Goal: Task Accomplishment & Management: Manage account settings

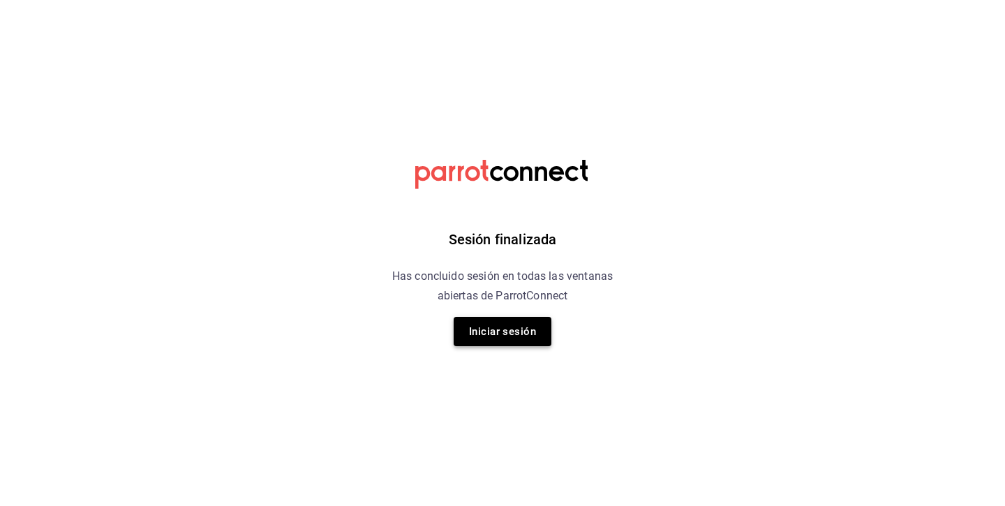
click at [508, 323] on button "Iniciar sesión" at bounding box center [503, 331] width 98 height 29
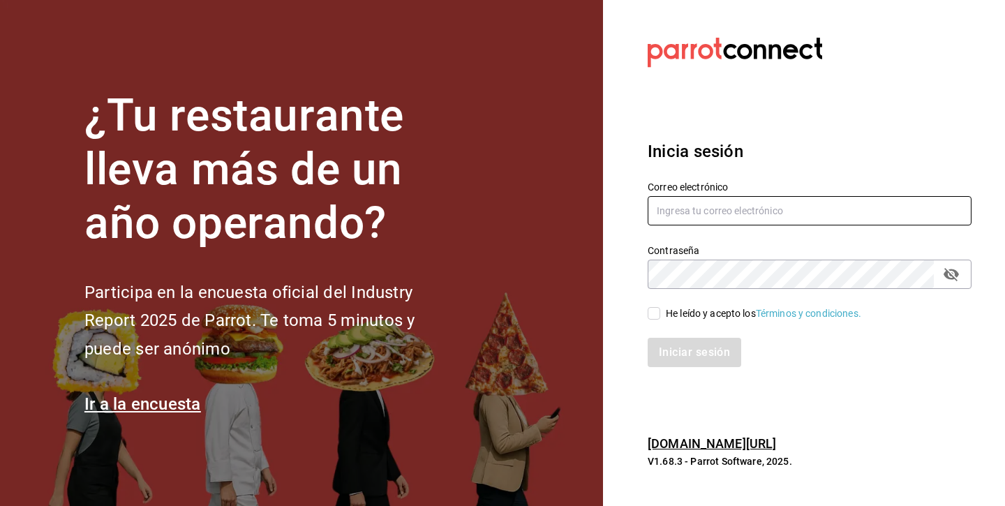
type input "andreacarolinadiazalarcon@gmail.com"
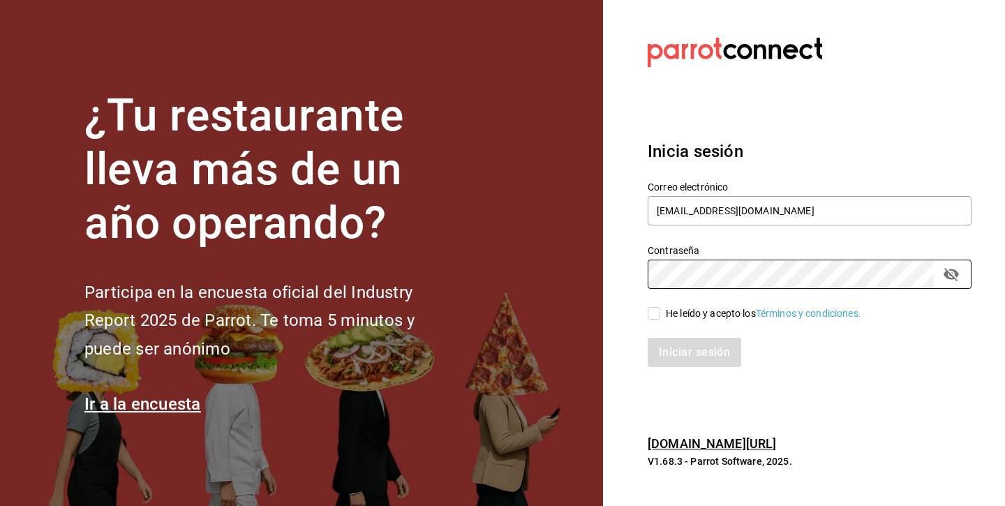
click at [661, 308] on span "He leído y acepto los Términos y condiciones." at bounding box center [761, 314] width 201 height 15
click at [661, 308] on input "He leído y acepto los Términos y condiciones." at bounding box center [654, 313] width 13 height 13
checkbox input "true"
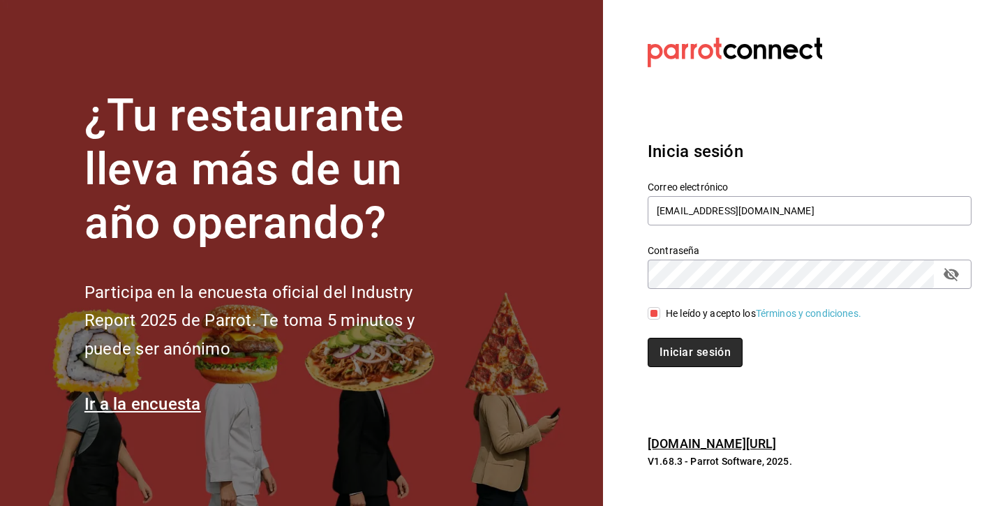
click at [683, 352] on button "Iniciar sesión" at bounding box center [695, 352] width 95 height 29
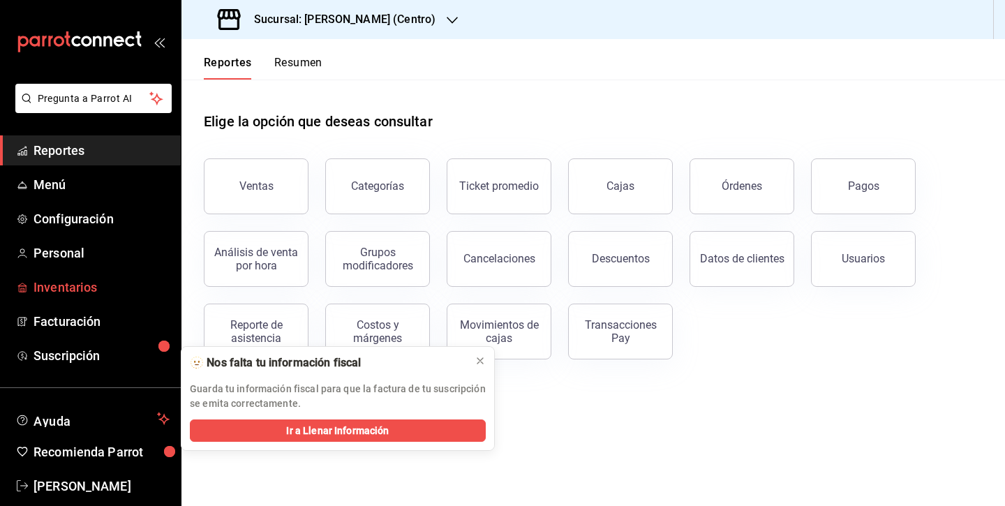
click at [105, 286] on span "Inventarios" at bounding box center [102, 287] width 136 height 19
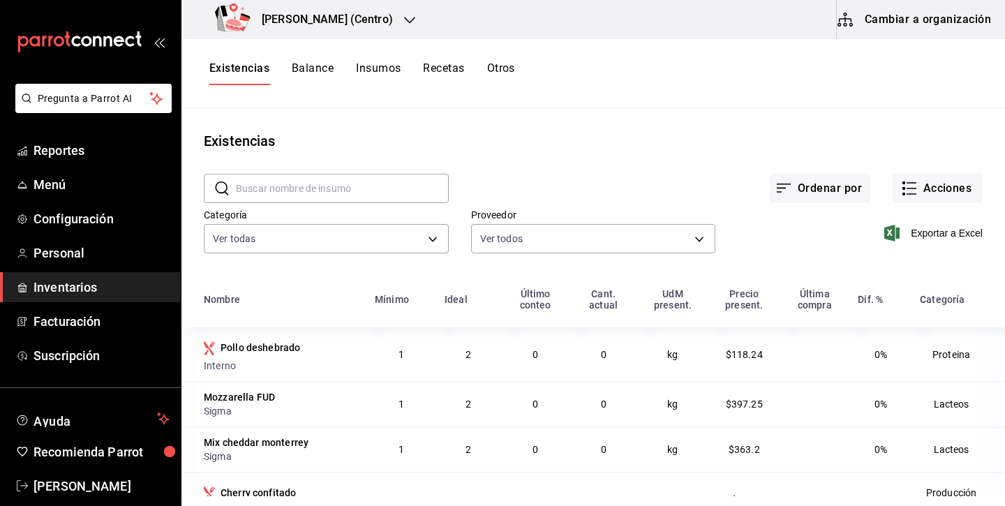
click at [908, 34] on button "Cambiar a organización" at bounding box center [915, 19] width 157 height 39
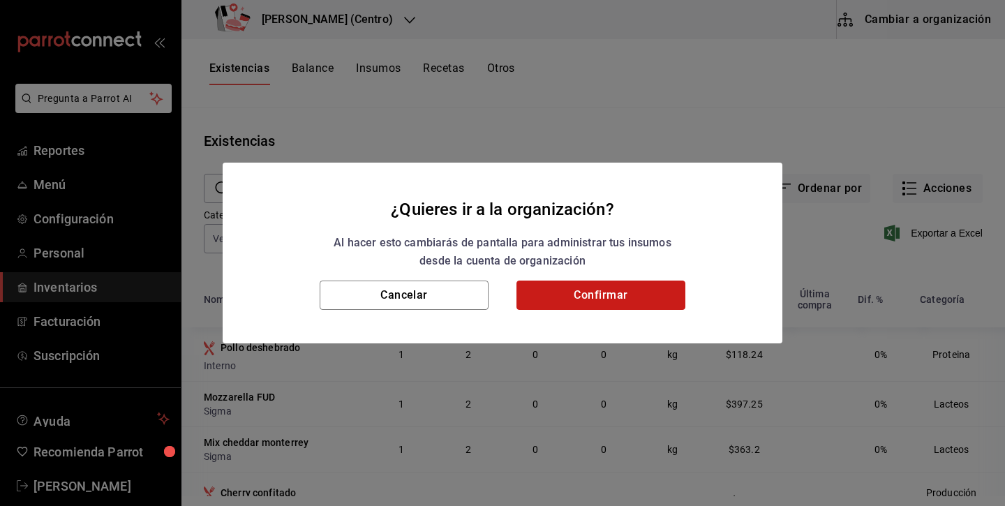
click at [651, 300] on button "Confirmar" at bounding box center [601, 295] width 169 height 29
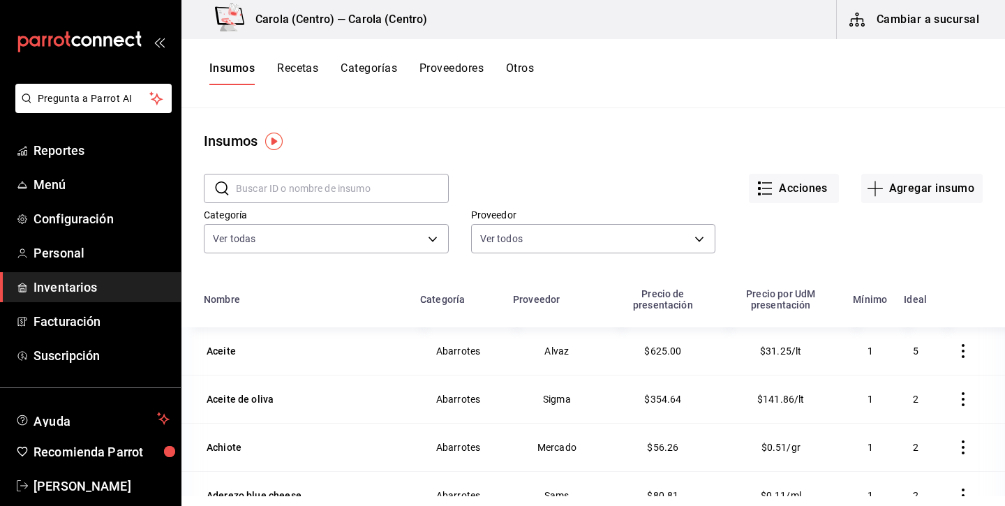
click at [296, 74] on button "Recetas" at bounding box center [297, 73] width 41 height 24
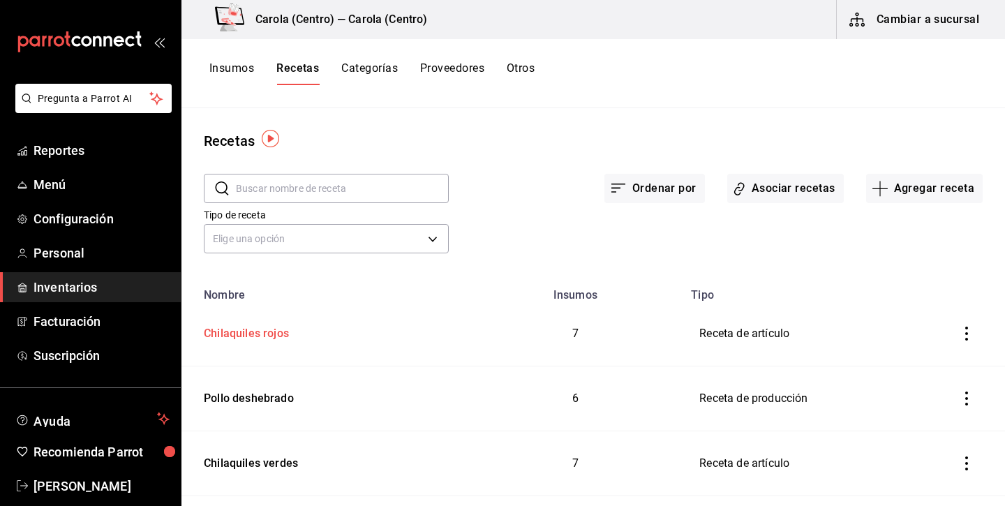
scroll to position [117, 0]
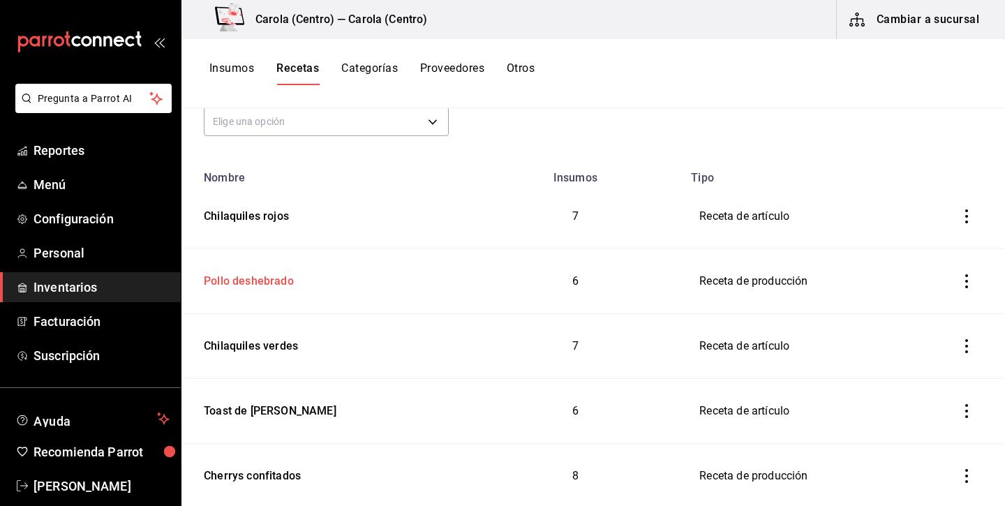
click at [263, 280] on div "Pollo deshebrado" at bounding box center [246, 279] width 96 height 22
type input "Pollo deshebrado"
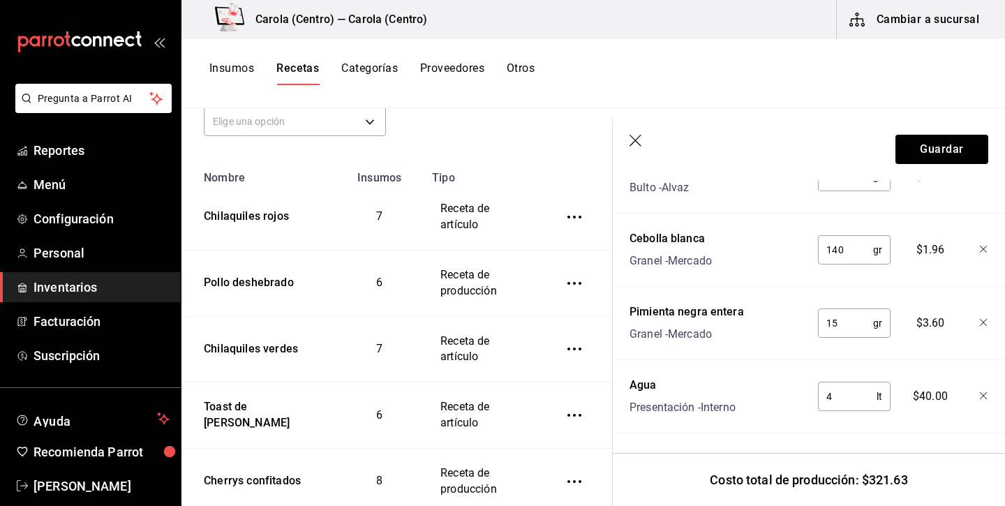
scroll to position [762, 0]
click at [630, 145] on header "Guardar" at bounding box center [809, 149] width 392 height 63
click at [630, 142] on icon "button" at bounding box center [637, 142] width 14 height 14
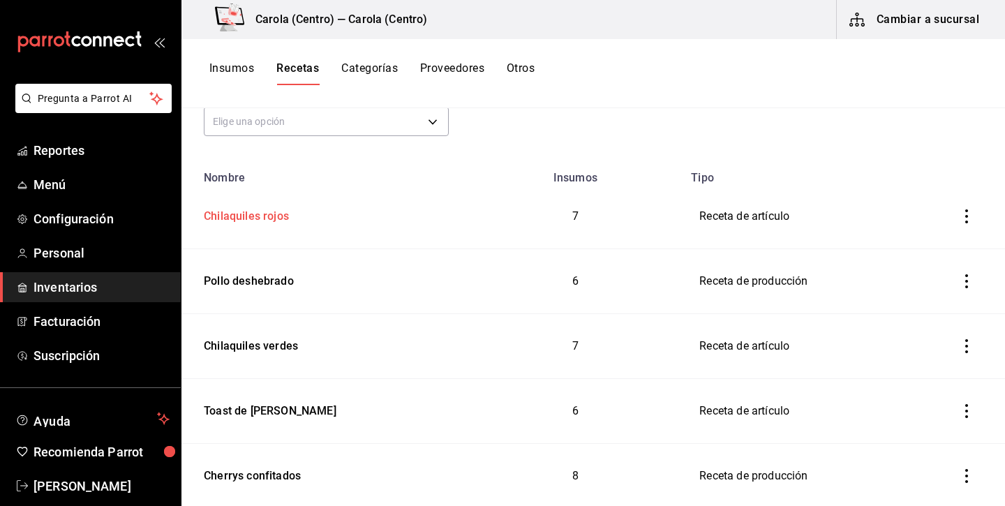
click at [280, 216] on div "Chilaquiles rojos" at bounding box center [243, 214] width 91 height 22
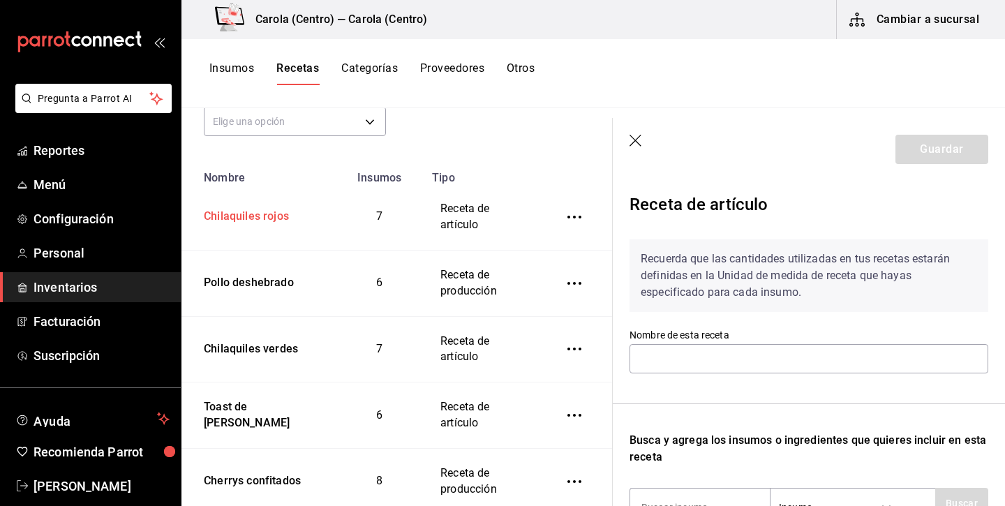
type input "Chilaquiles rojos"
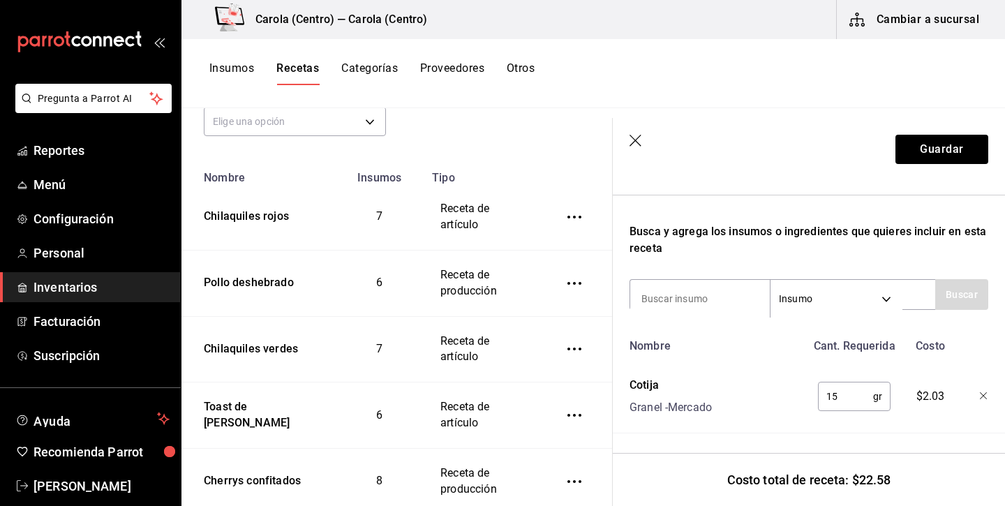
scroll to position [200, 0]
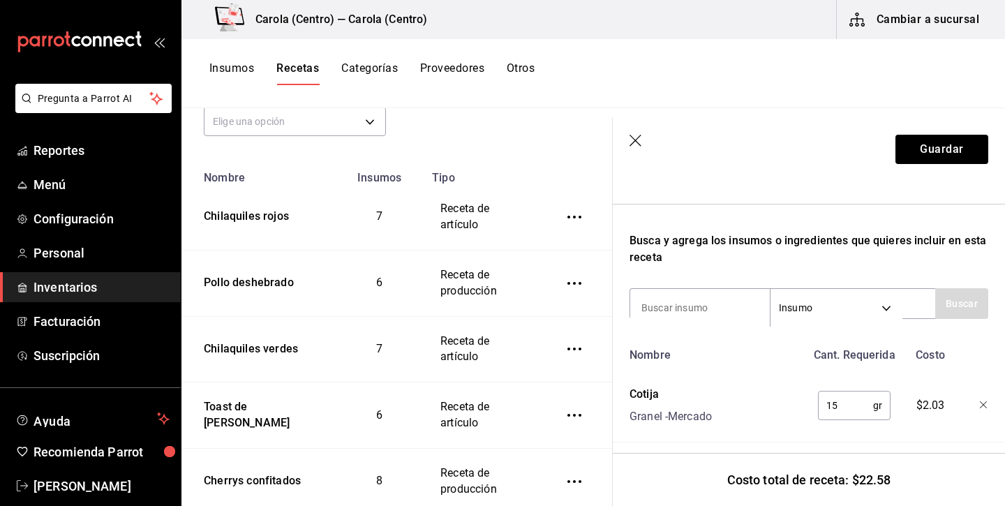
click at [633, 138] on icon "button" at bounding box center [636, 141] width 12 height 12
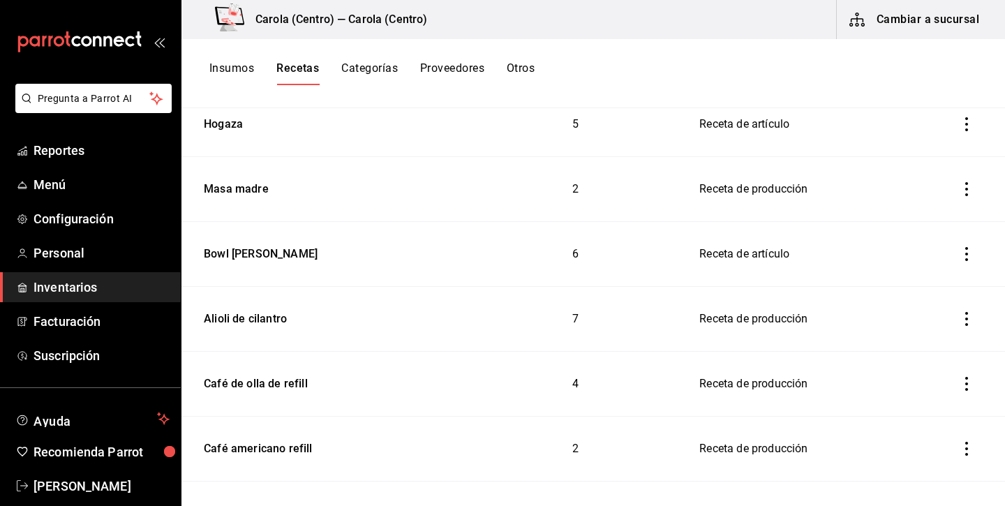
scroll to position [762, 0]
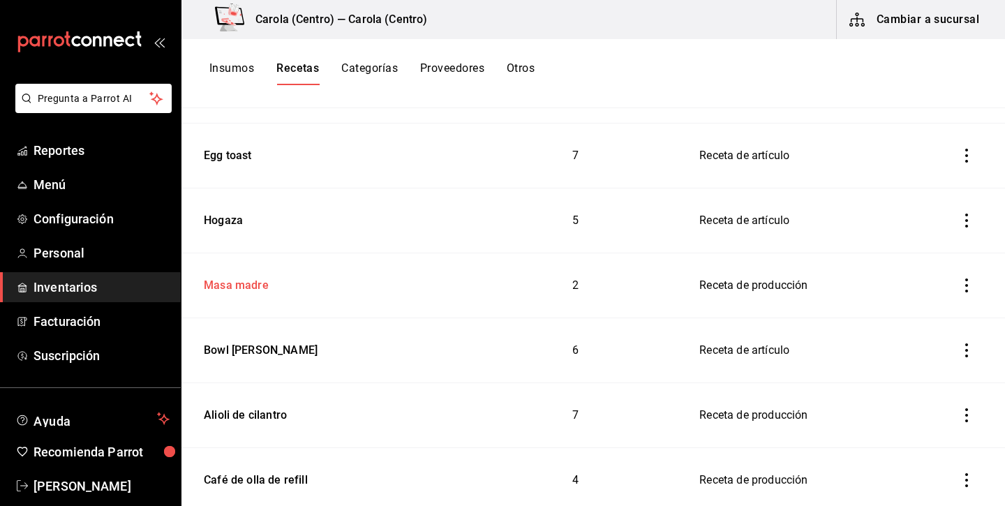
click at [260, 291] on div "Masa madre" at bounding box center [233, 283] width 71 height 22
type input "Masa madre"
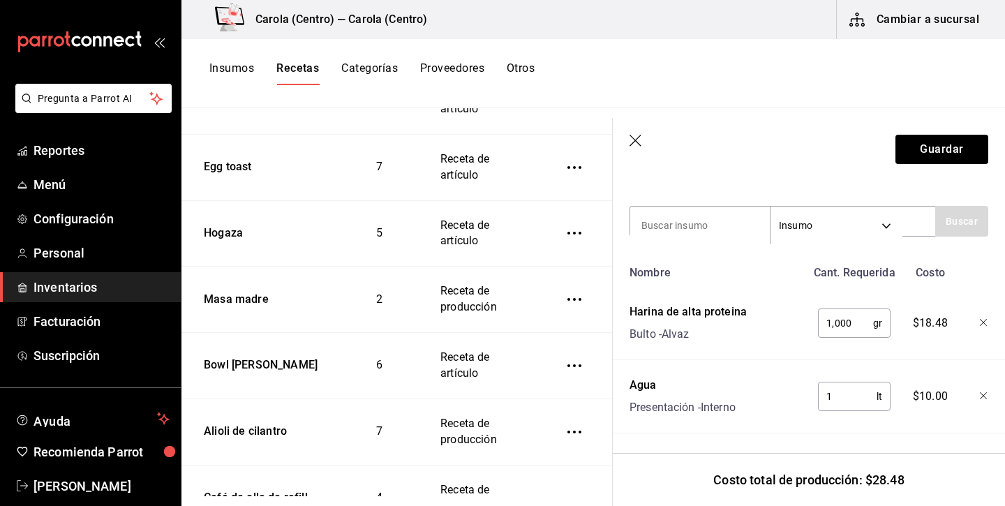
scroll to position [468, 0]
click at [633, 142] on icon "button" at bounding box center [636, 141] width 12 height 12
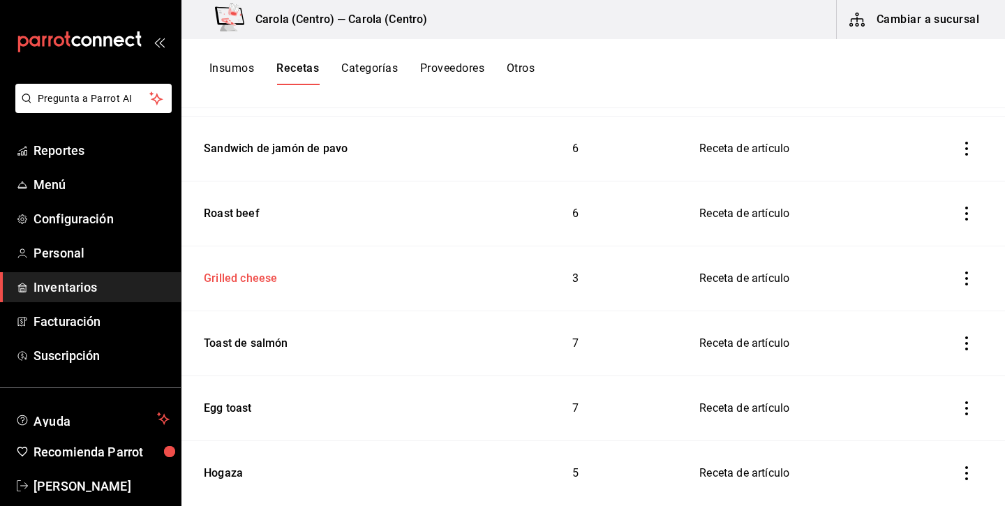
scroll to position [545, 0]
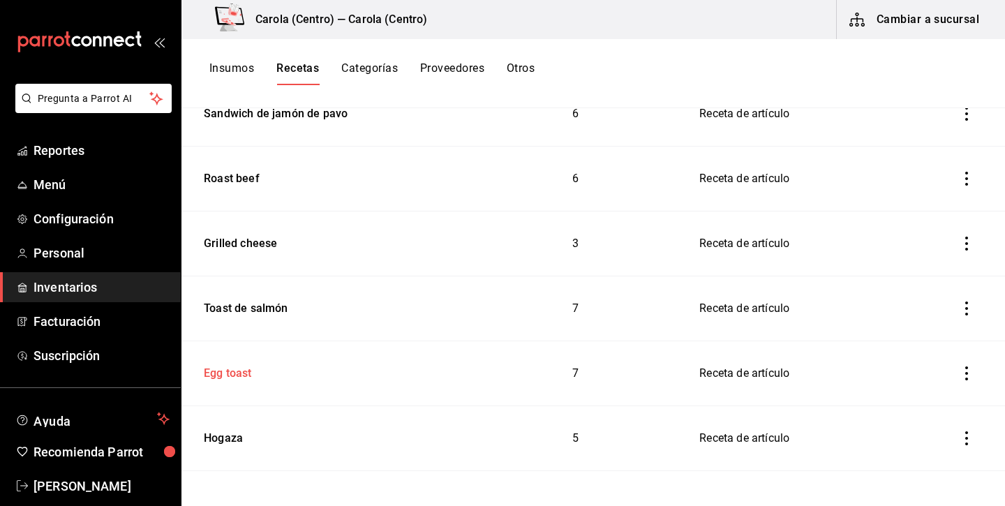
click at [253, 372] on div "Egg toast" at bounding box center [324, 371] width 253 height 22
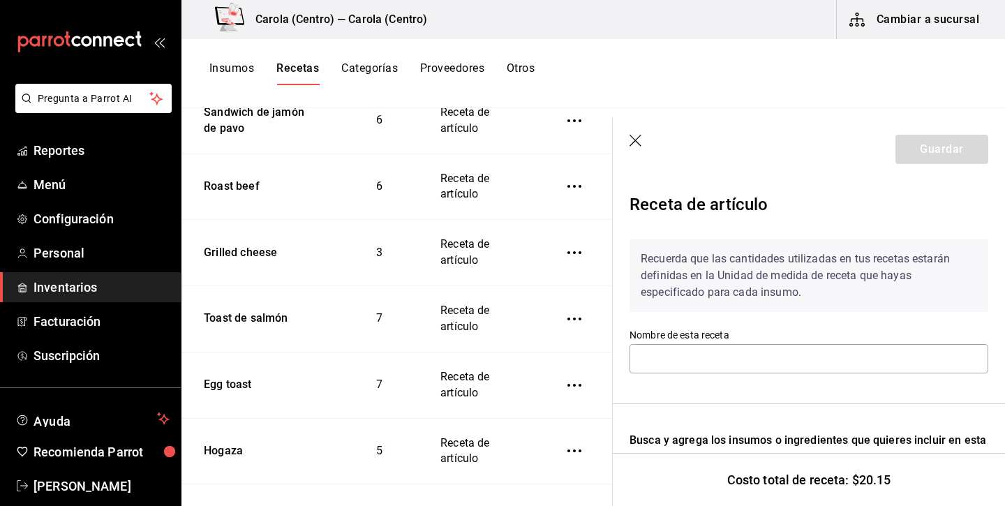
type input "Egg toast"
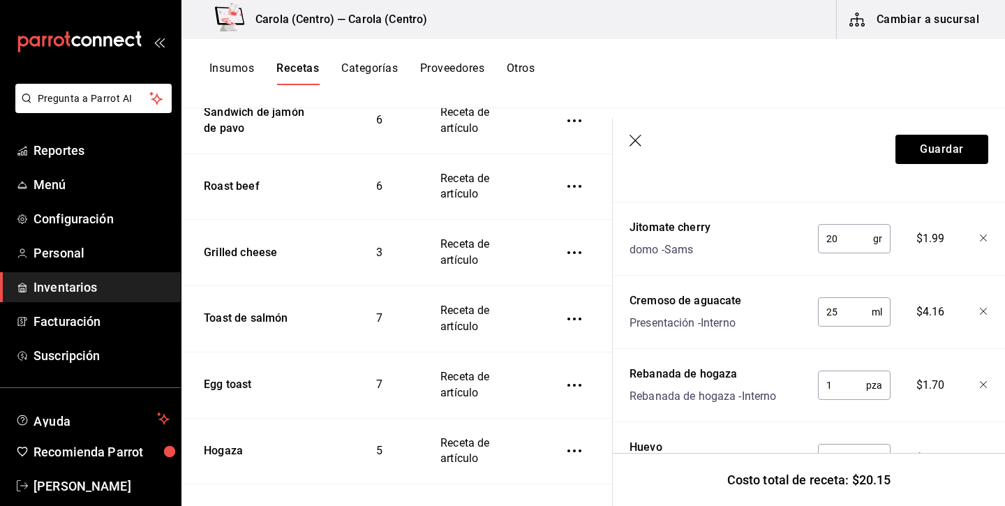
scroll to position [434, 0]
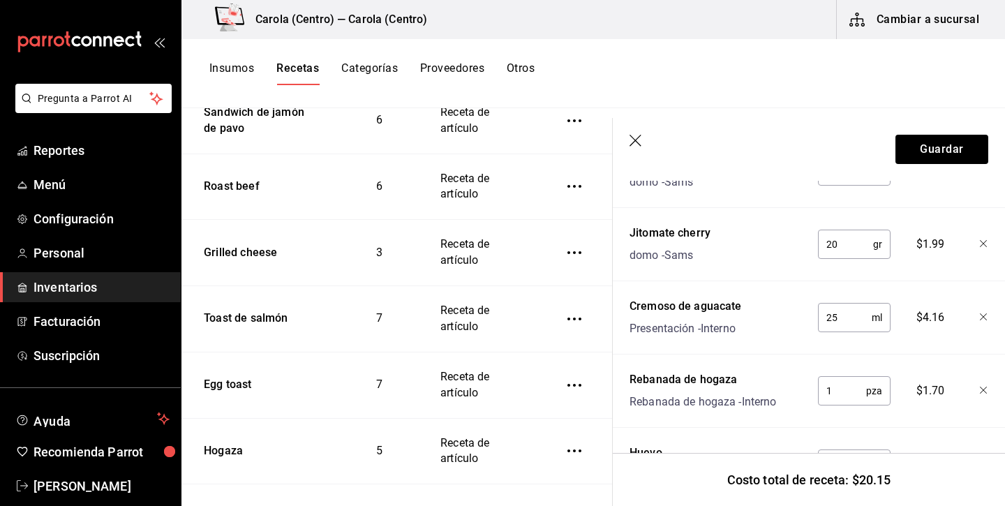
click at [636, 144] on icon "button" at bounding box center [637, 142] width 14 height 14
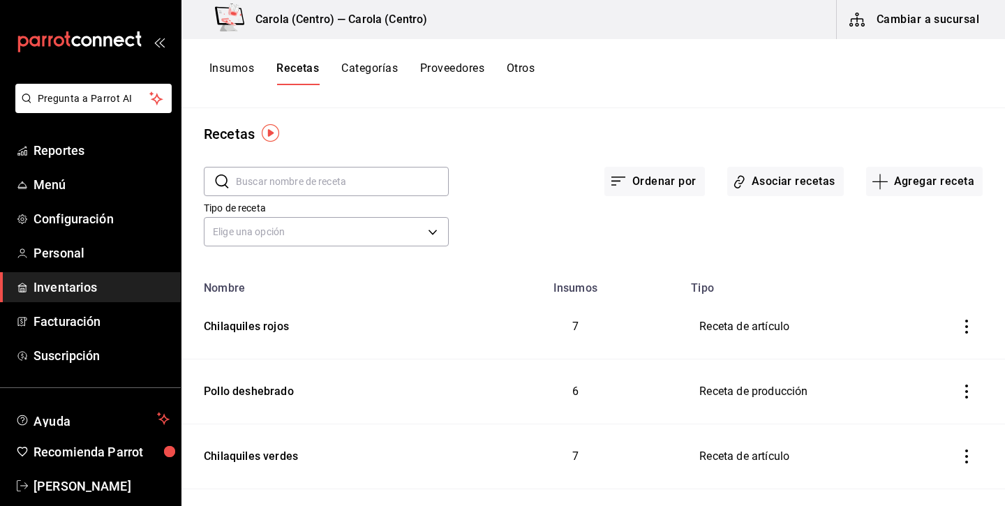
scroll to position [3, 0]
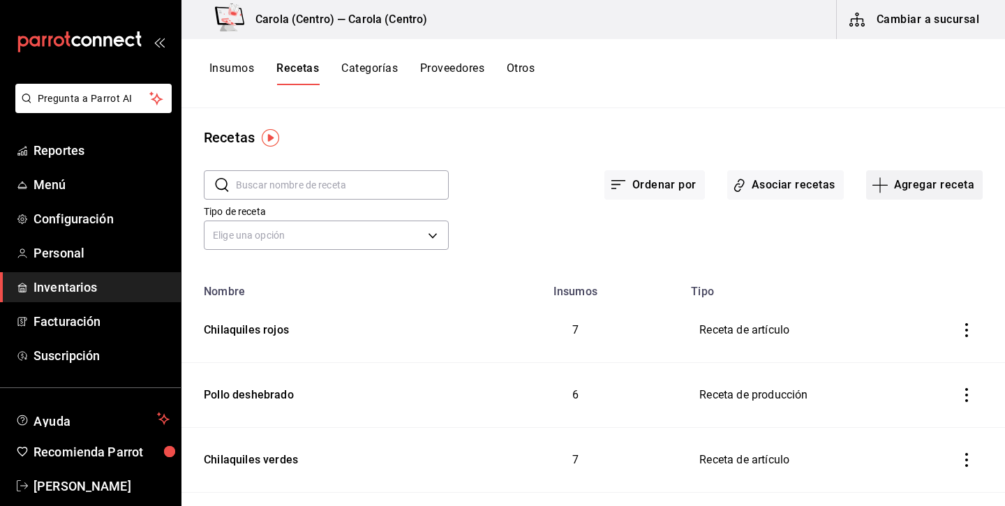
click at [904, 193] on button "Agregar receta" at bounding box center [924, 184] width 117 height 29
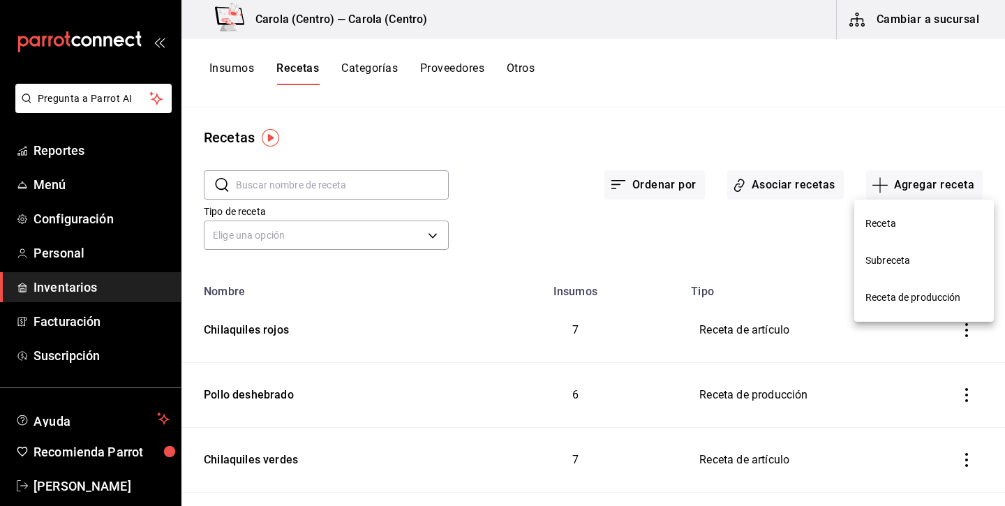
click at [885, 226] on span "Receta" at bounding box center [924, 223] width 117 height 15
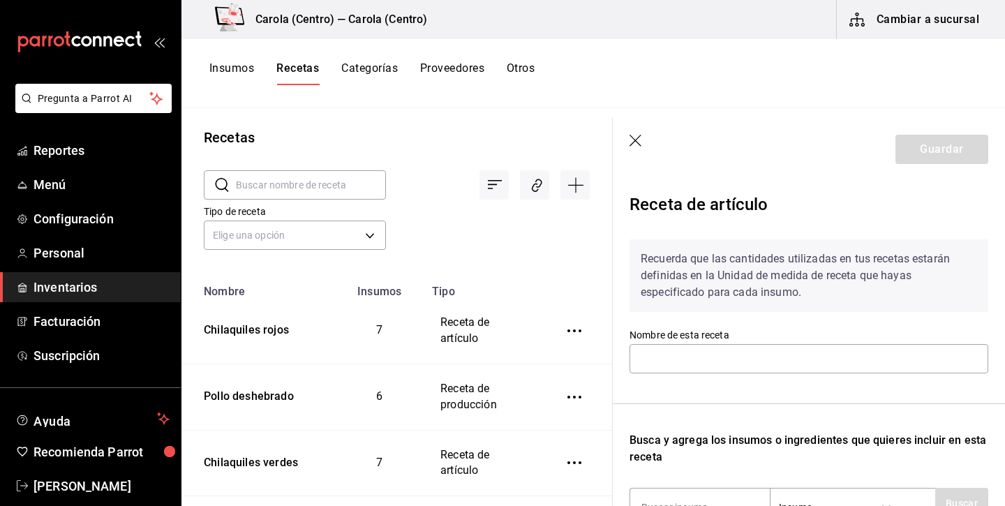
click at [635, 144] on icon "button" at bounding box center [637, 142] width 14 height 14
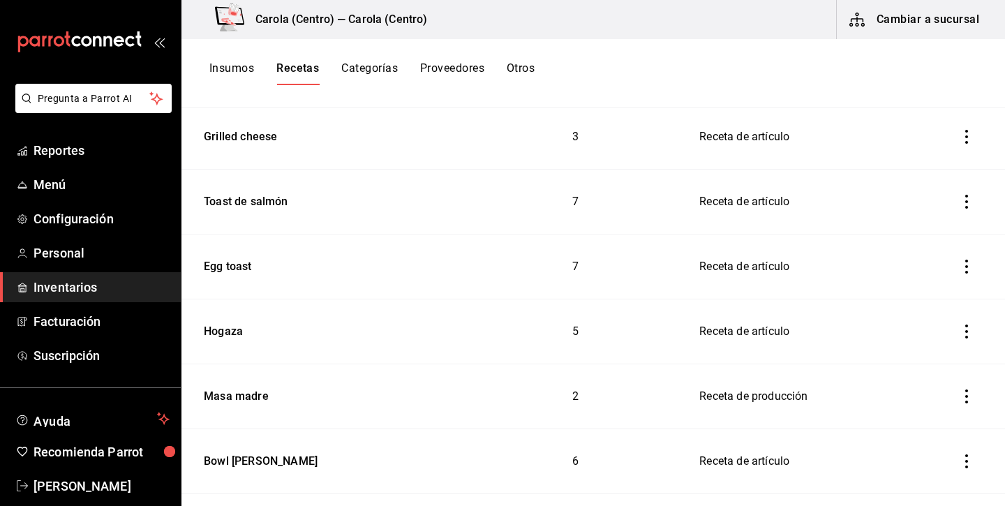
scroll to position [654, 0]
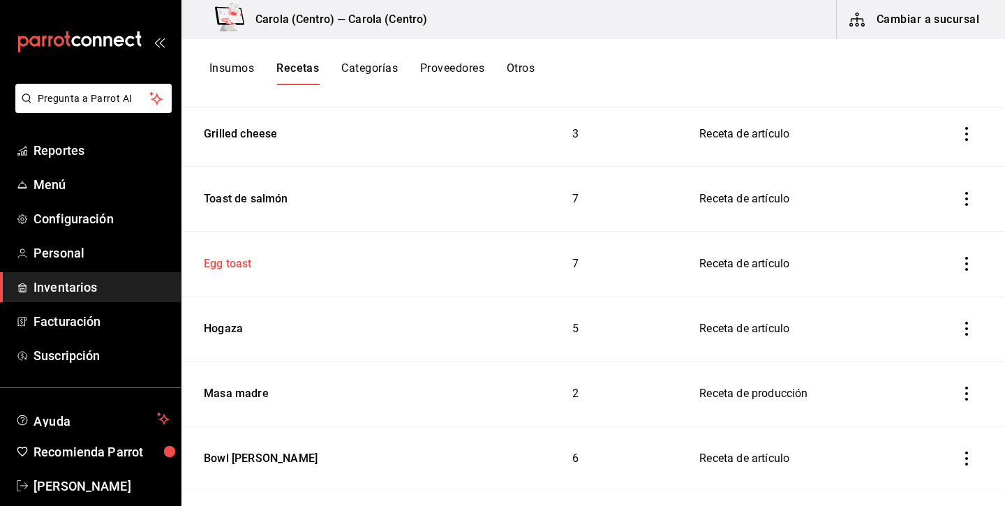
click at [228, 265] on div "Egg toast" at bounding box center [225, 262] width 54 height 22
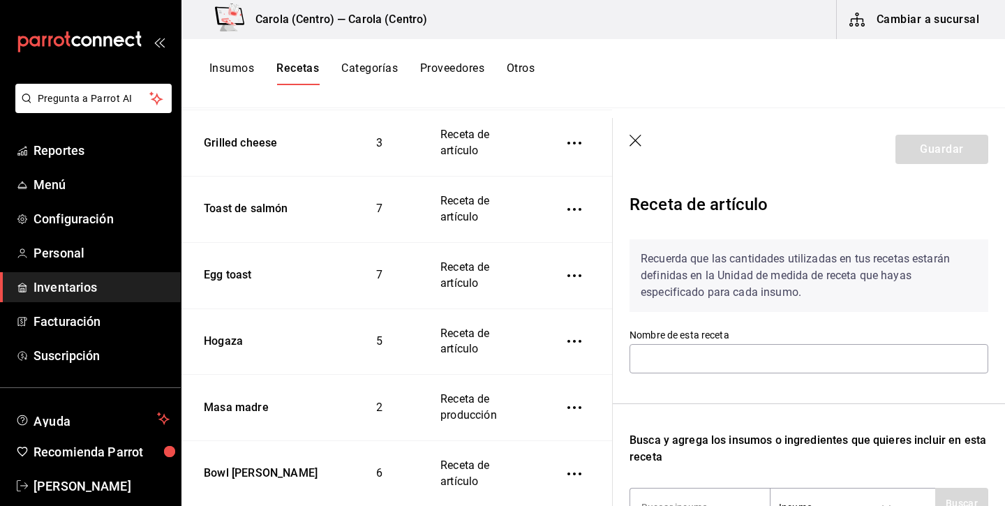
type input "Egg toast"
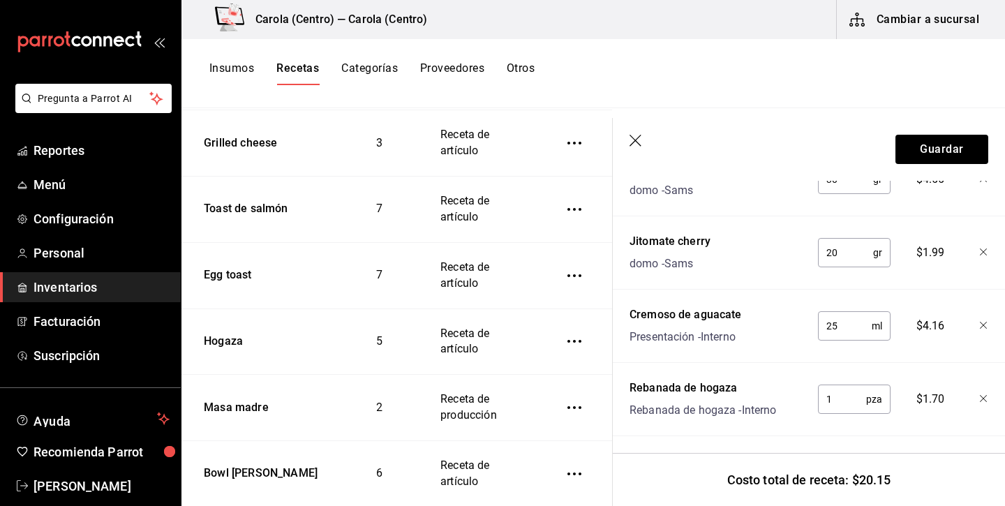
scroll to position [369, 0]
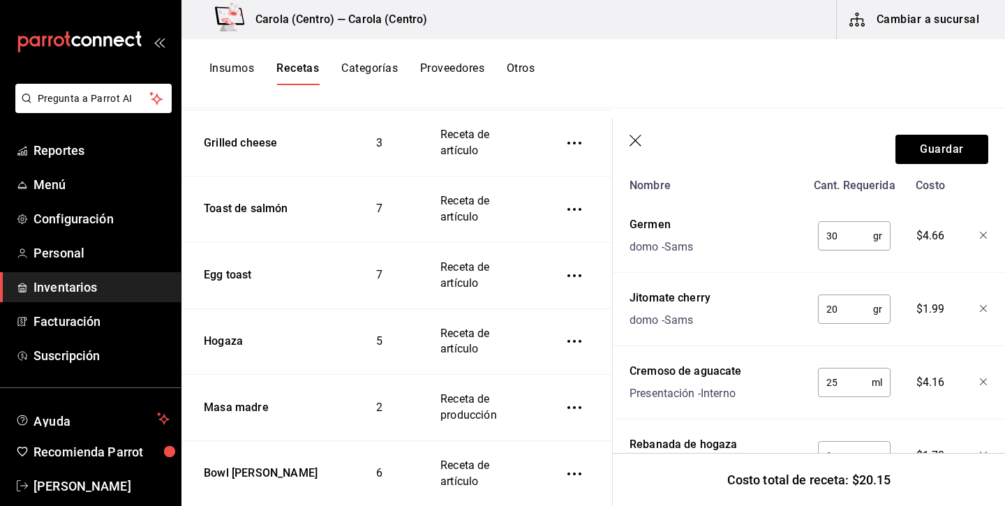
click at [830, 239] on input "30" at bounding box center [845, 236] width 55 height 28
type input "20"
click at [975, 149] on button "Guardar" at bounding box center [942, 149] width 93 height 29
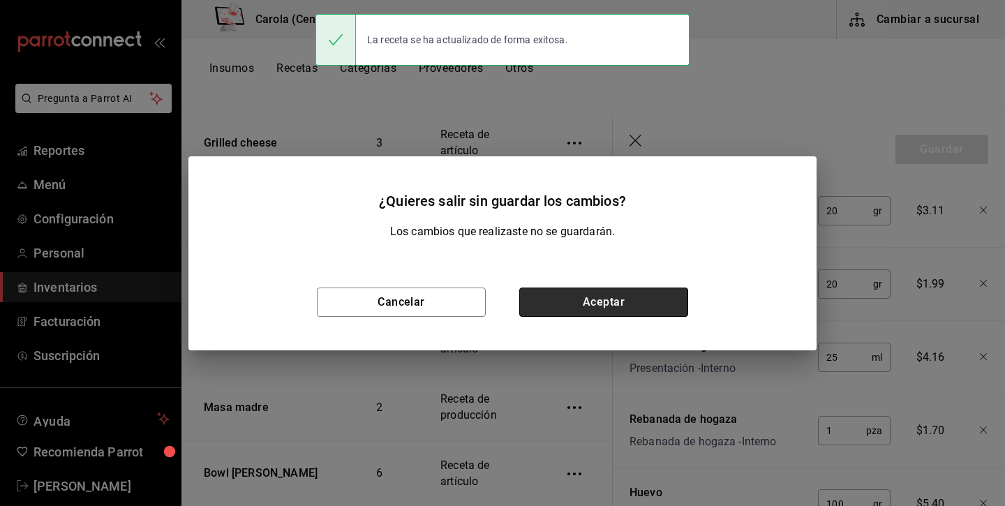
click at [581, 300] on button "Aceptar" at bounding box center [603, 302] width 169 height 29
